Goal: Check status: Check status

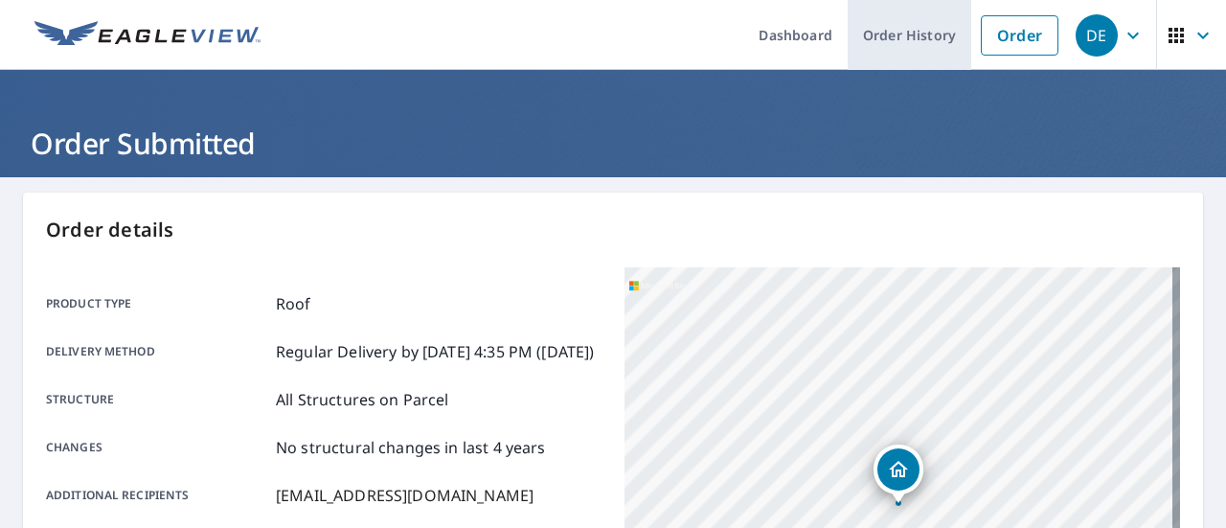
click at [932, 26] on link "Order History" at bounding box center [910, 35] width 124 height 70
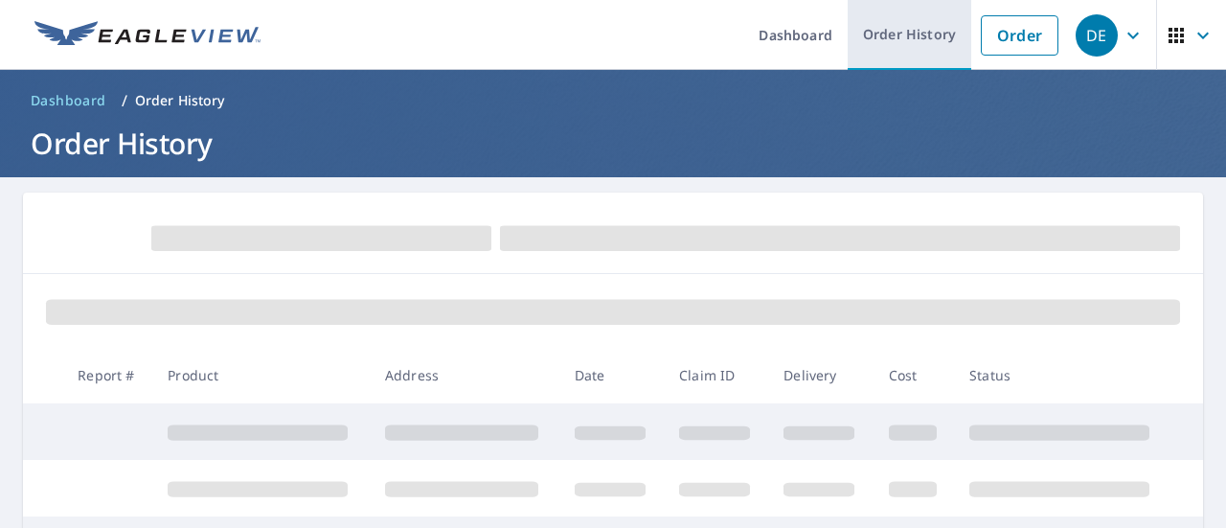
click at [906, 46] on link "Order History" at bounding box center [910, 35] width 124 height 70
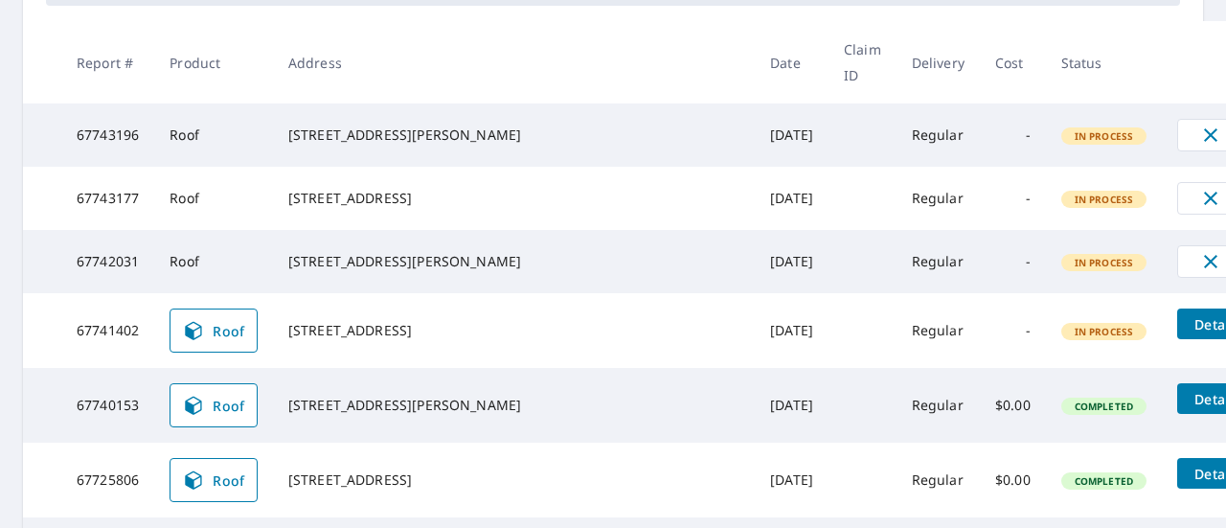
scroll to position [211, 0]
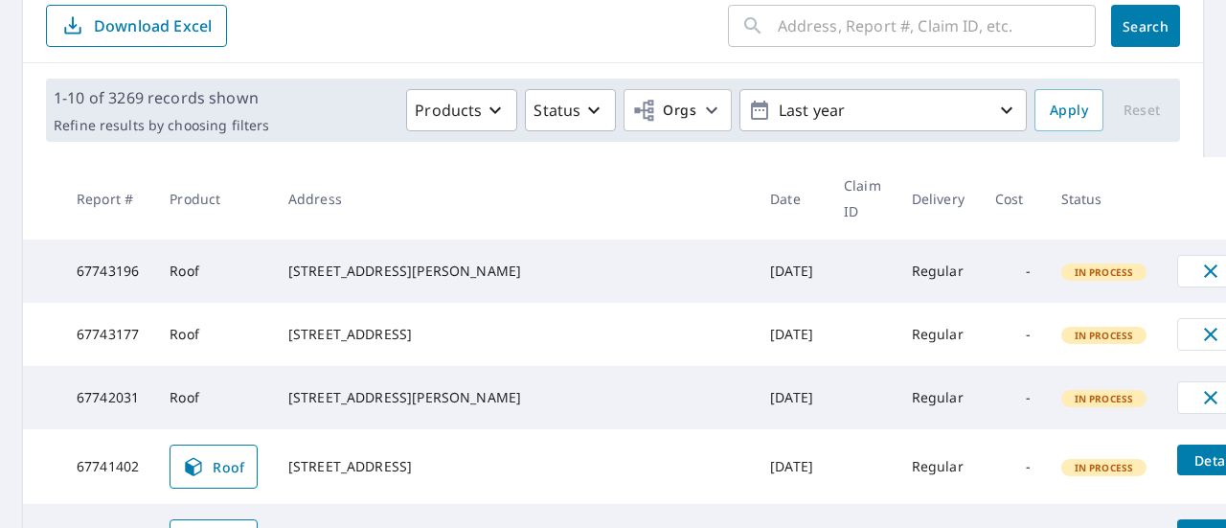
click at [904, 42] on input "text" at bounding box center [937, 26] width 318 height 54
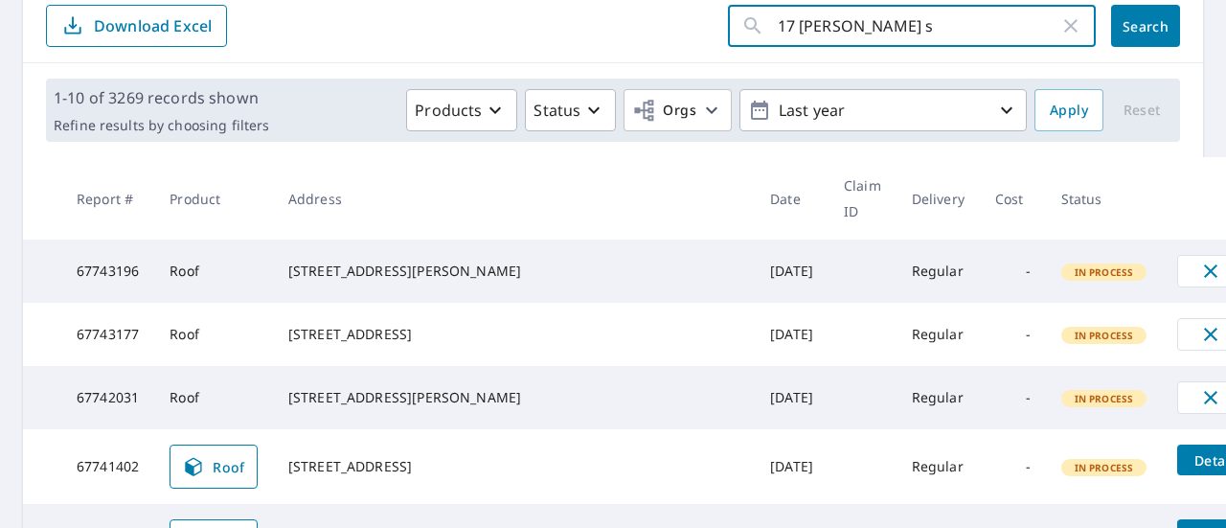
type input "17 [PERSON_NAME] st"
click button "Search" at bounding box center [1145, 26] width 69 height 42
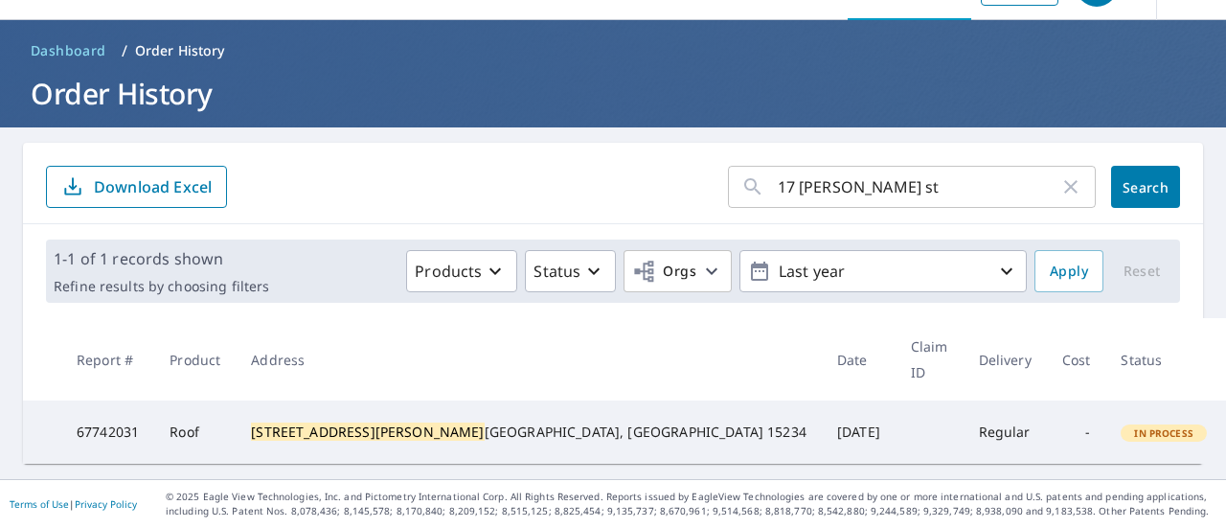
scroll to position [29, 0]
